Goal: Navigation & Orientation: Find specific page/section

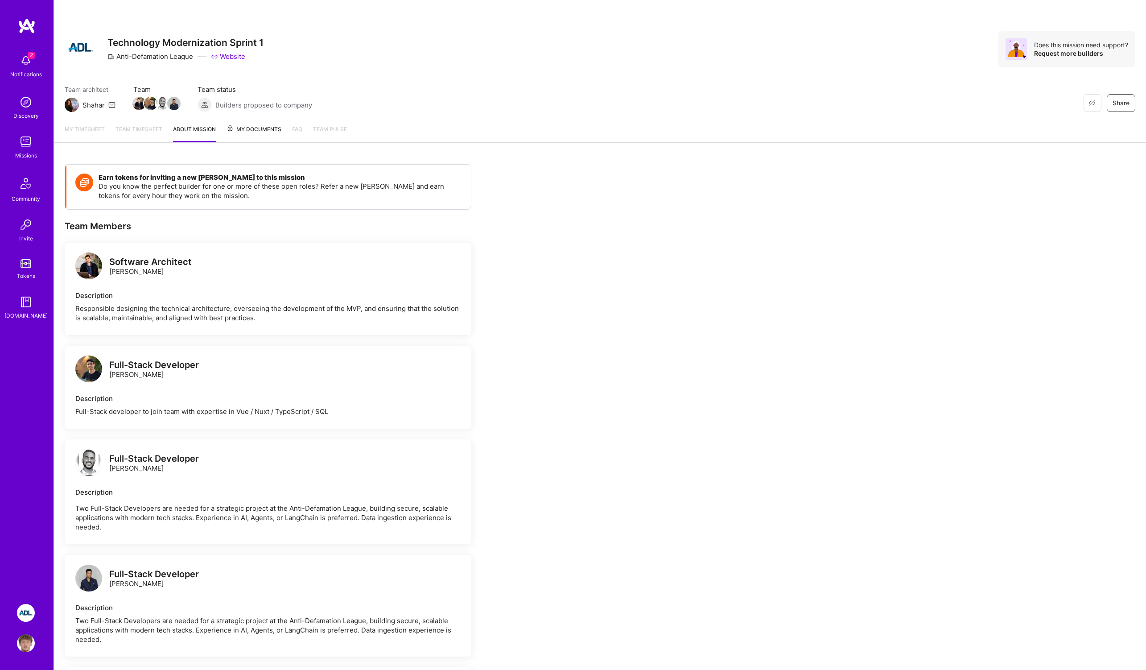
click at [175, 128] on link "About Mission" at bounding box center [194, 133] width 43 height 18
click at [245, 126] on span "My Documents" at bounding box center [254, 129] width 55 height 10
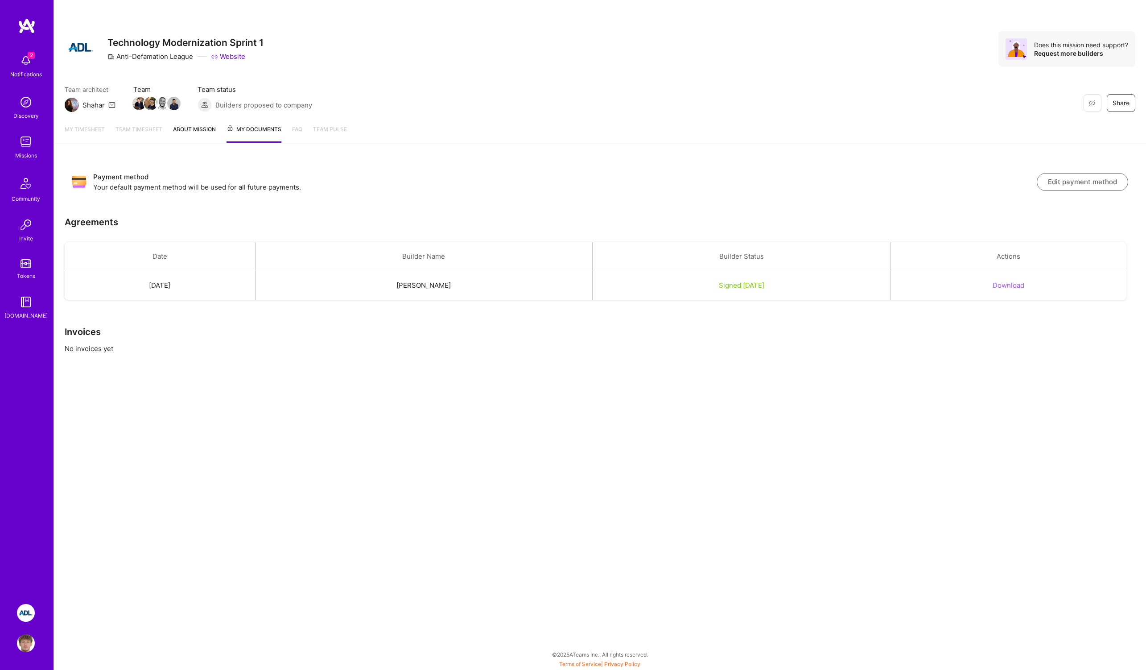
click at [204, 132] on link "About Mission" at bounding box center [194, 133] width 43 height 18
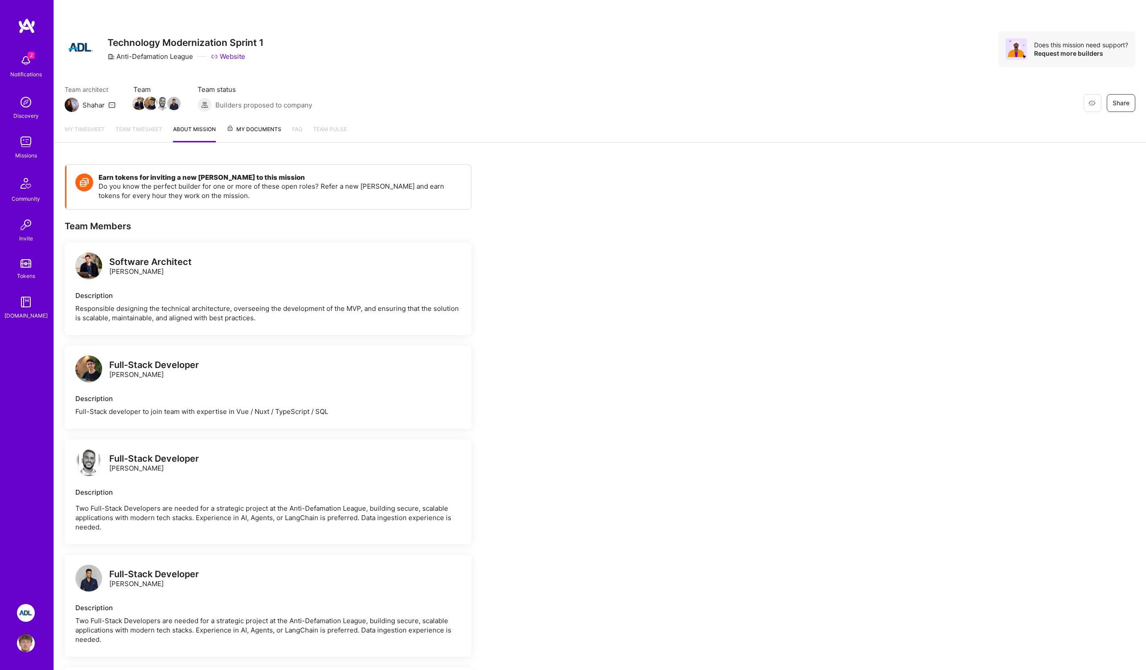
click at [90, 124] on link "My timesheet" at bounding box center [85, 133] width 40 height 18
click at [40, 615] on div "2 Notifications Discovery Missions Community Invite Tokens [DOMAIN_NAME] ADL: T…" at bounding box center [27, 335] width 54 height 670
click at [33, 612] on img at bounding box center [26, 613] width 18 height 18
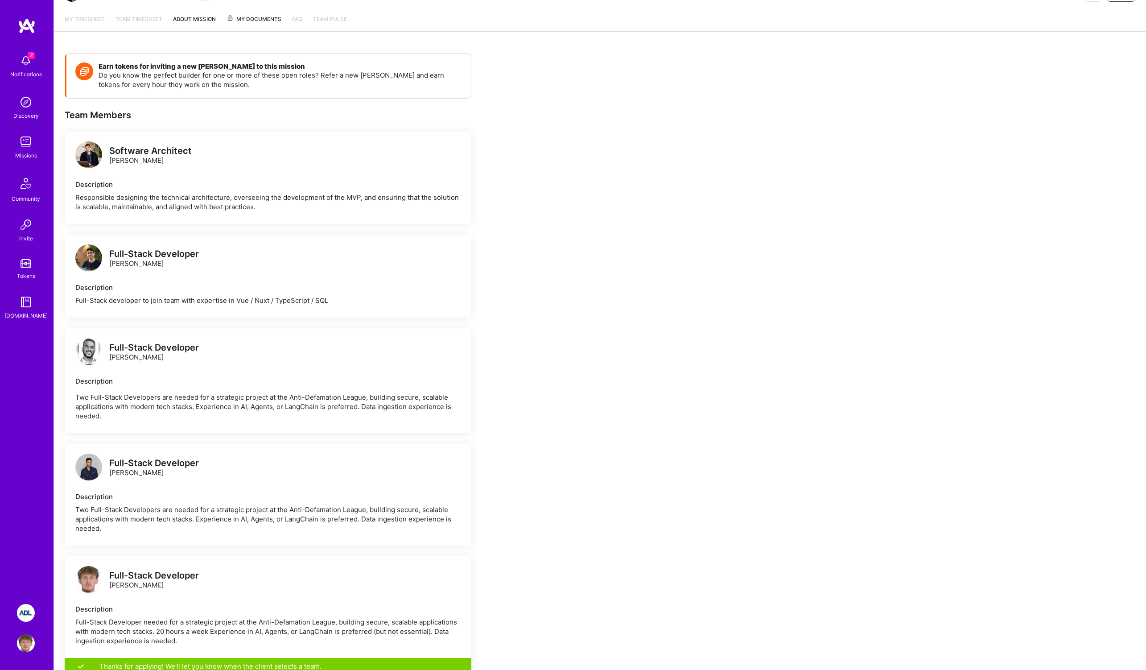
scroll to position [210, 0]
